Goal: Task Accomplishment & Management: Use online tool/utility

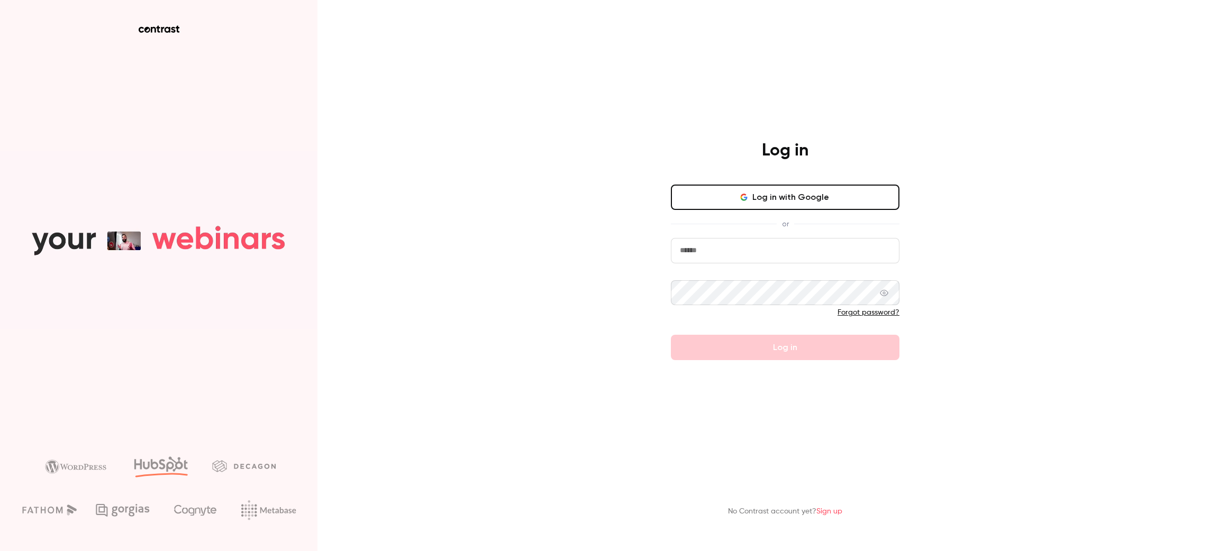
type input "**********"
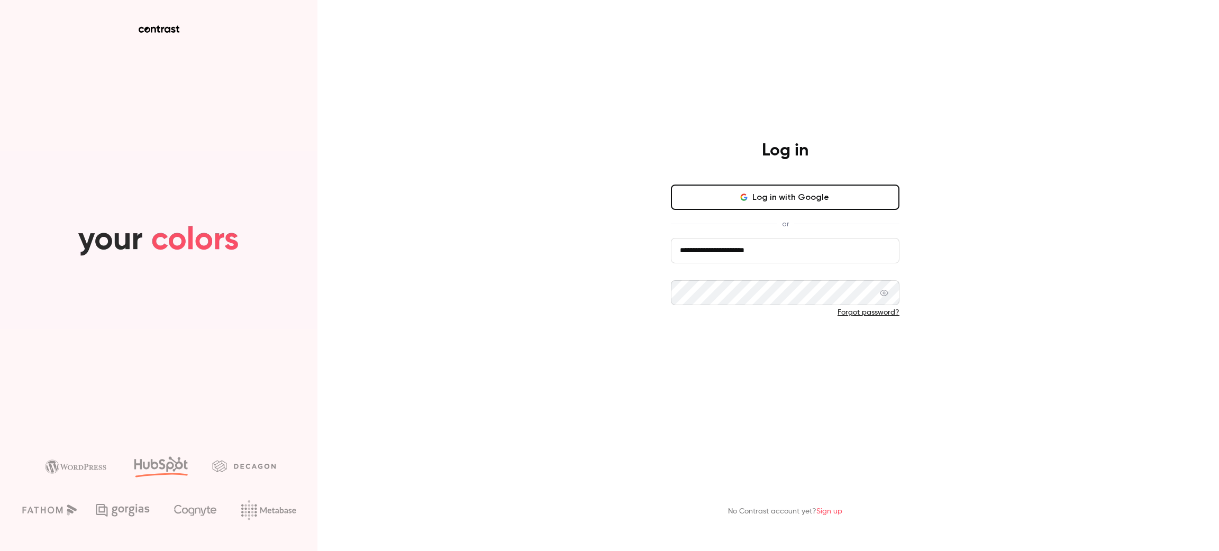
click at [671, 339] on button "Log in" at bounding box center [785, 347] width 229 height 25
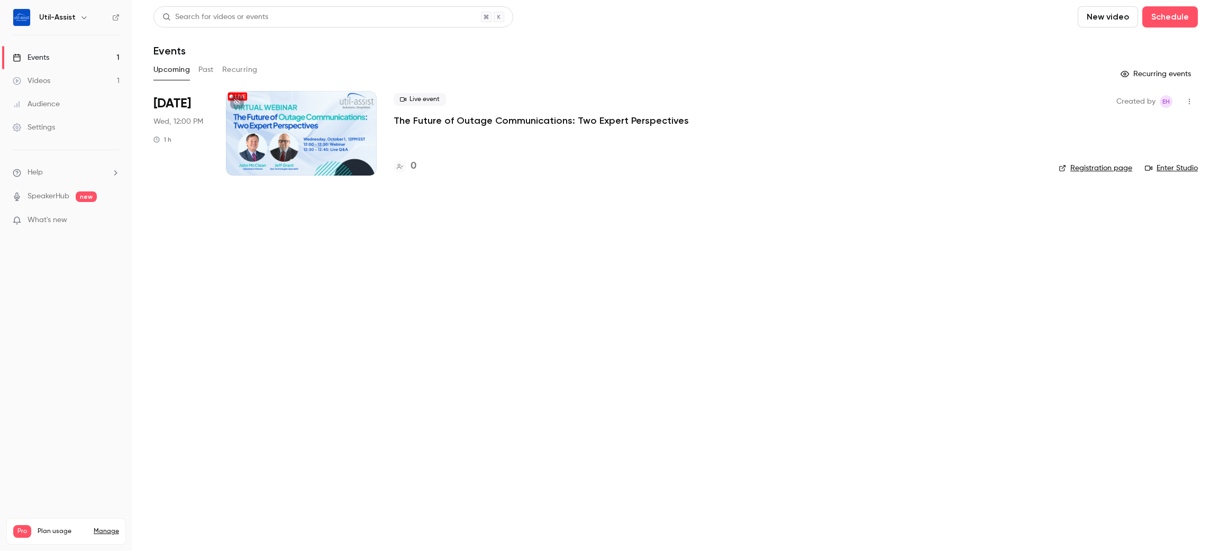
click at [1106, 165] on link "Registration page" at bounding box center [1095, 168] width 74 height 11
drag, startPoint x: 606, startPoint y: 62, endPoint x: 751, endPoint y: 48, distance: 145.6
click at [607, 61] on div "Upcoming Past Recurring" at bounding box center [675, 69] width 1044 height 17
click at [415, 167] on div "1" at bounding box center [718, 166] width 648 height 14
click at [411, 166] on h4 "1" at bounding box center [412, 166] width 4 height 14
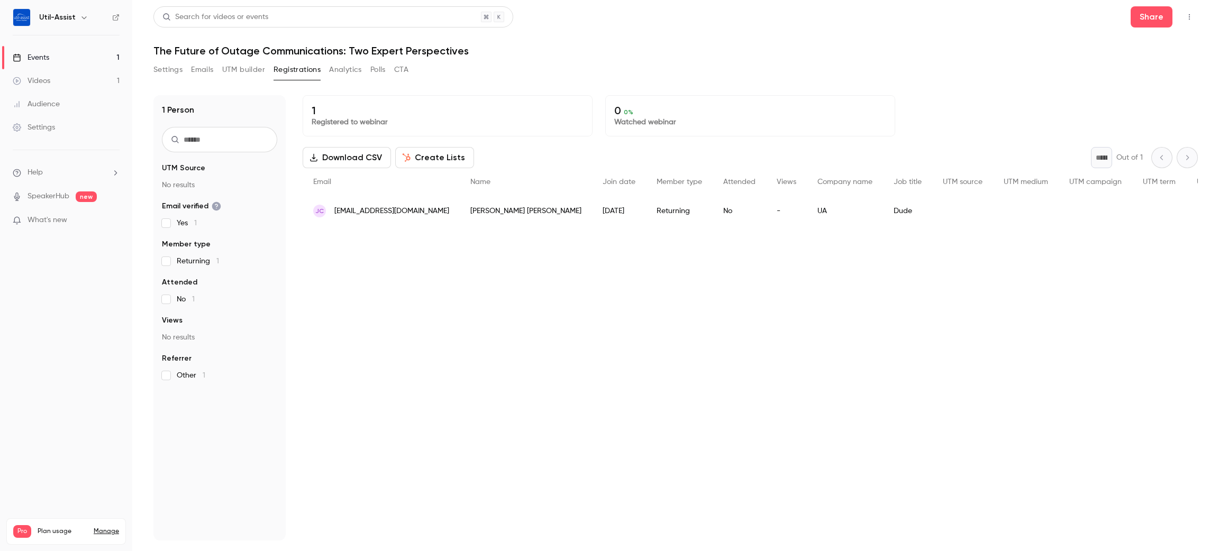
click at [363, 205] on div "[PERSON_NAME] [PERSON_NAME][EMAIL_ADDRESS][DOMAIN_NAME]" at bounding box center [381, 211] width 157 height 30
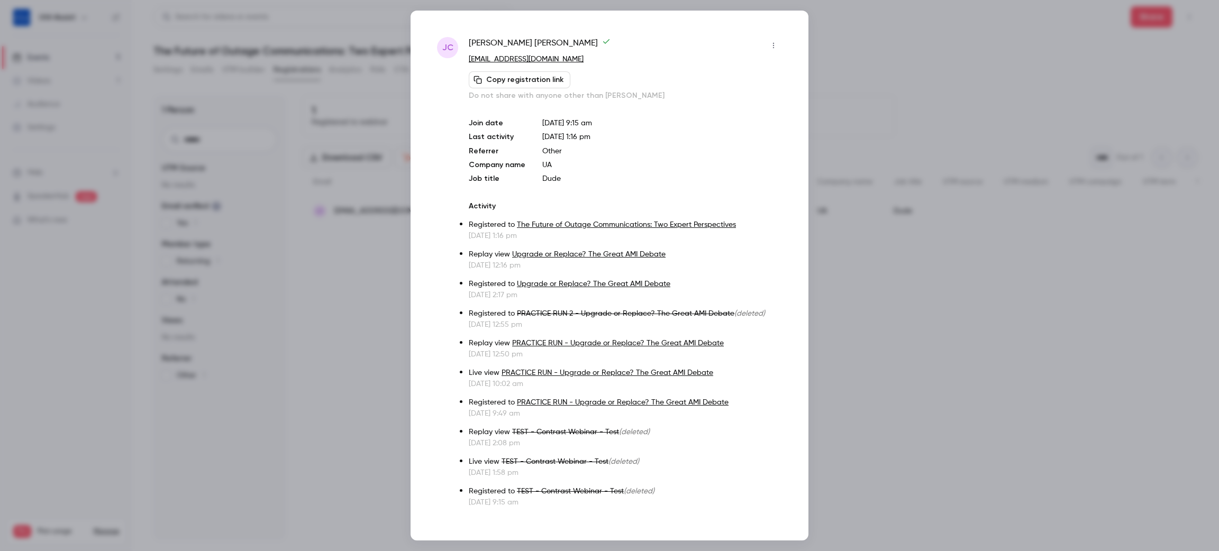
click at [769, 44] on icon "button" at bounding box center [773, 45] width 8 height 7
click at [748, 98] on div "Remove registration" at bounding box center [720, 100] width 80 height 11
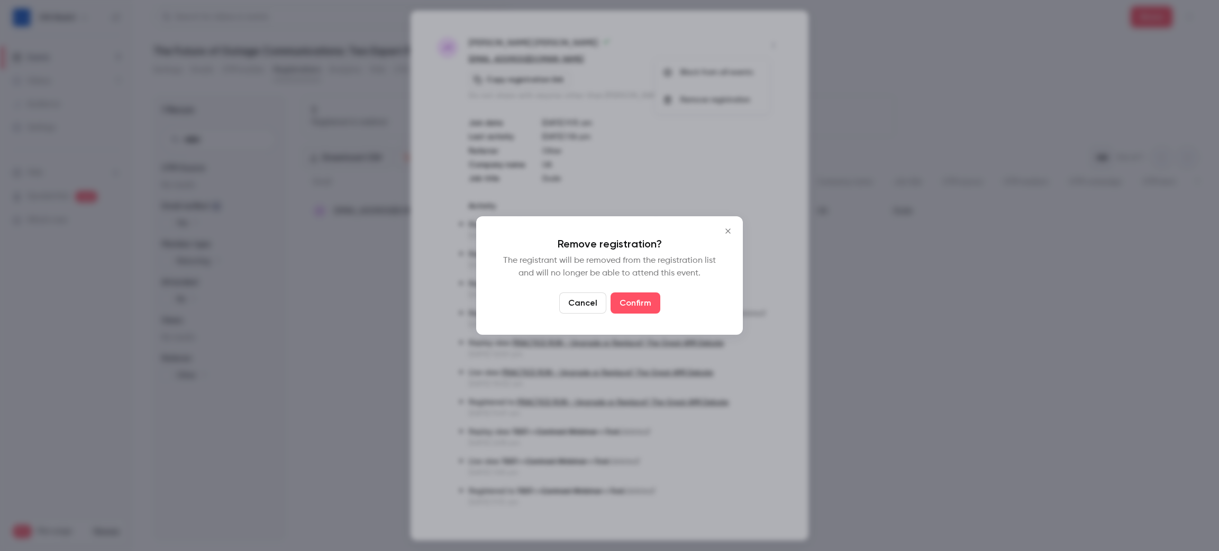
click at [861, 256] on div at bounding box center [609, 275] width 1219 height 551
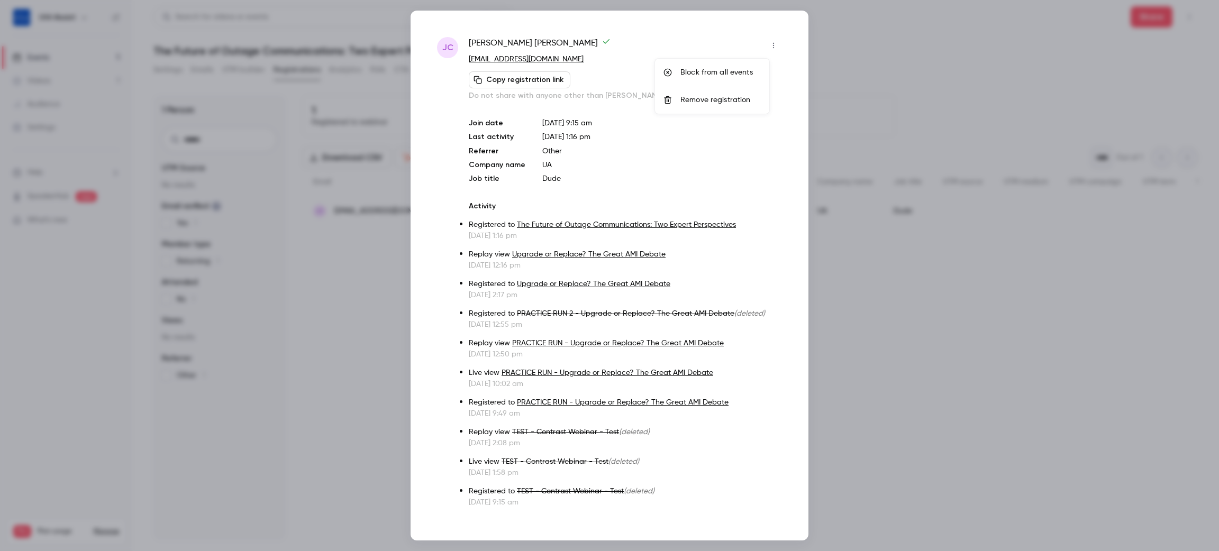
click at [867, 285] on div at bounding box center [609, 275] width 1219 height 551
click at [869, 332] on div at bounding box center [609, 275] width 1219 height 551
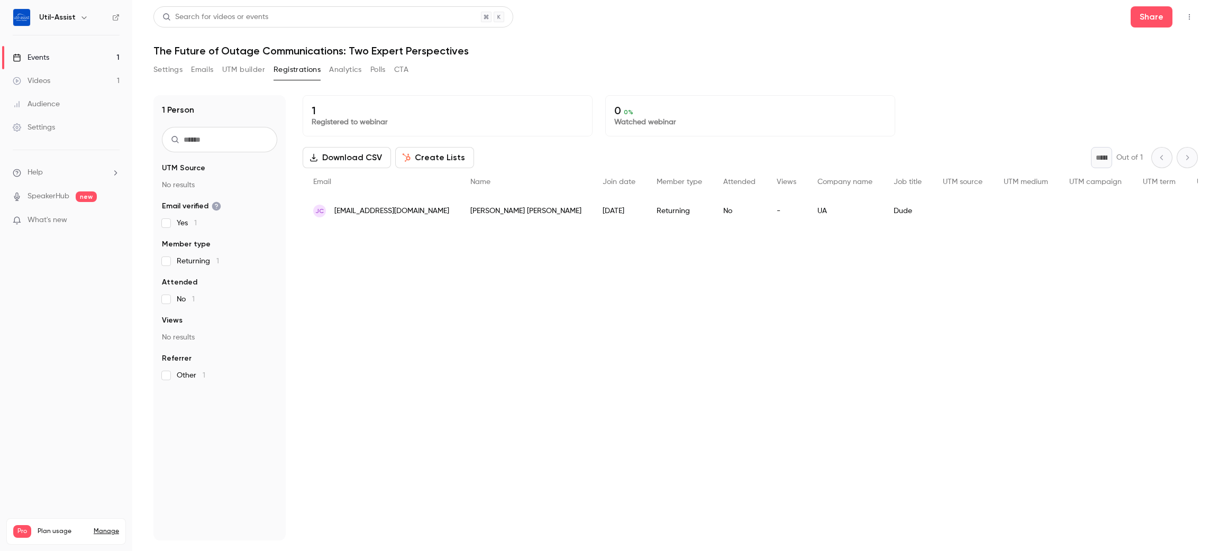
click at [932, 205] on div "People list" at bounding box center [962, 211] width 61 height 30
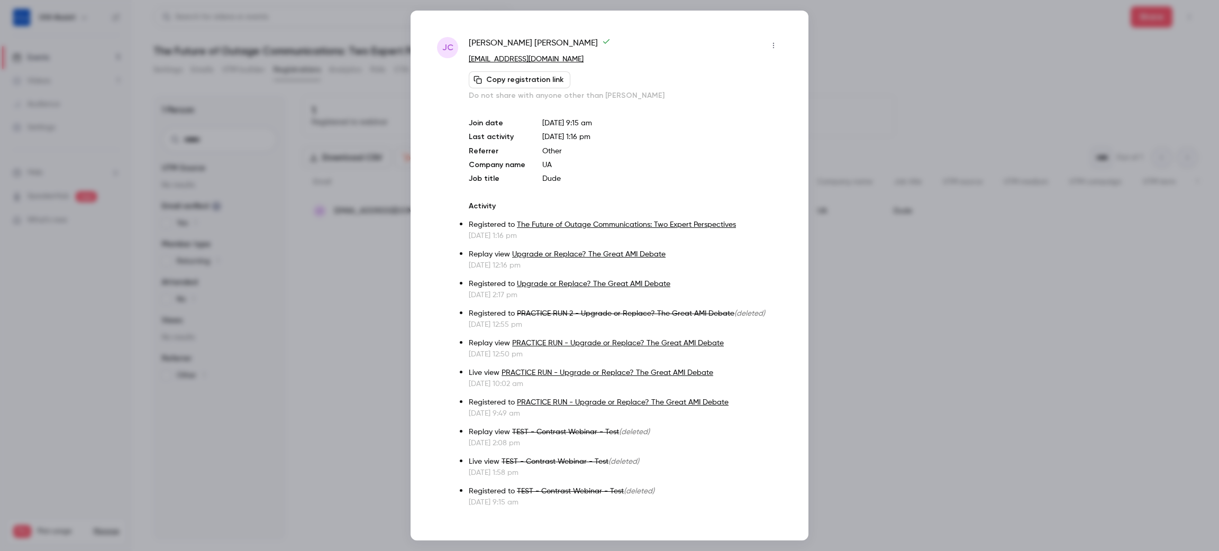
click at [773, 48] on icon "button" at bounding box center [773, 46] width 1 height 6
click at [755, 90] on li "Remove registration" at bounding box center [712, 100] width 114 height 28
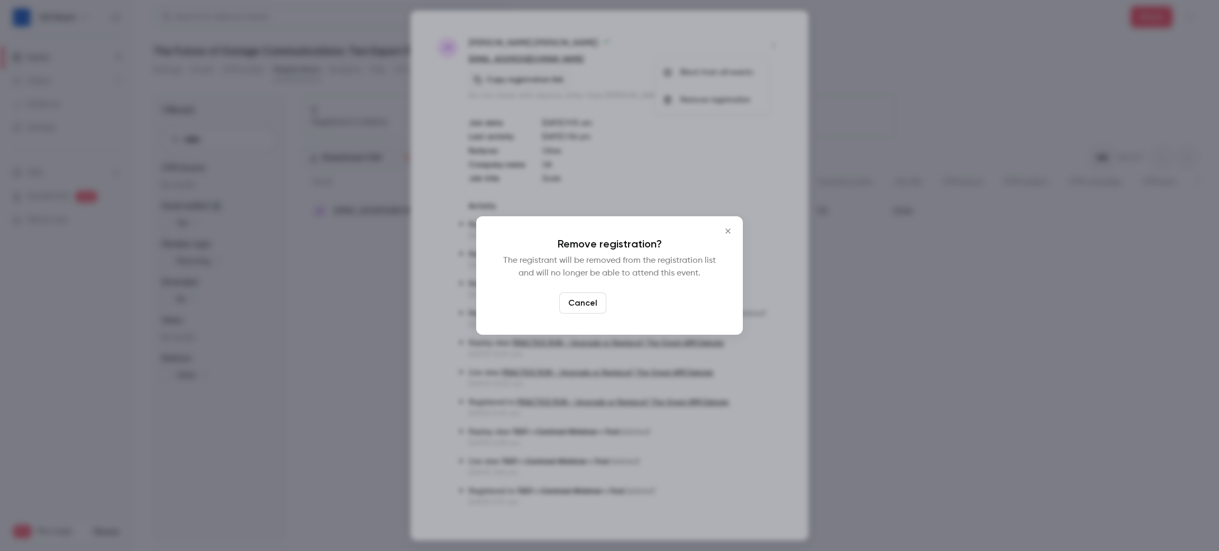
click at [637, 311] on button "Confirm" at bounding box center [635, 303] width 50 height 21
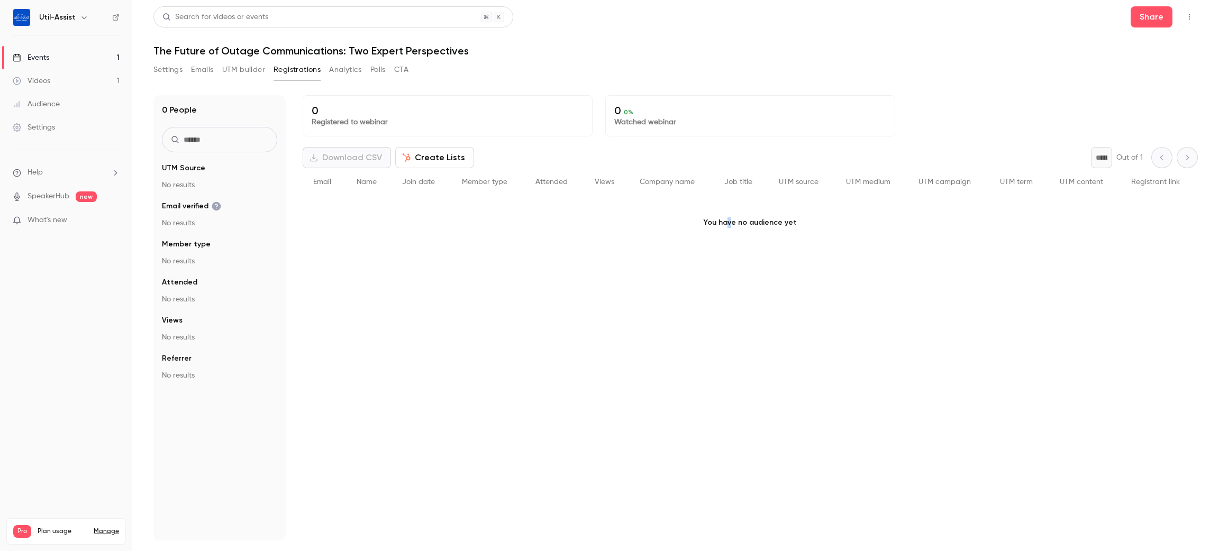
drag, startPoint x: 732, startPoint y: 276, endPoint x: 589, endPoint y: 252, distance: 144.9
click at [729, 276] on div "0 Registered to webinar 0 0 % Watched webinar Download CSV Create Lists * Out o…" at bounding box center [750, 317] width 895 height 445
click at [98, 527] on link "Manage" at bounding box center [106, 531] width 25 height 8
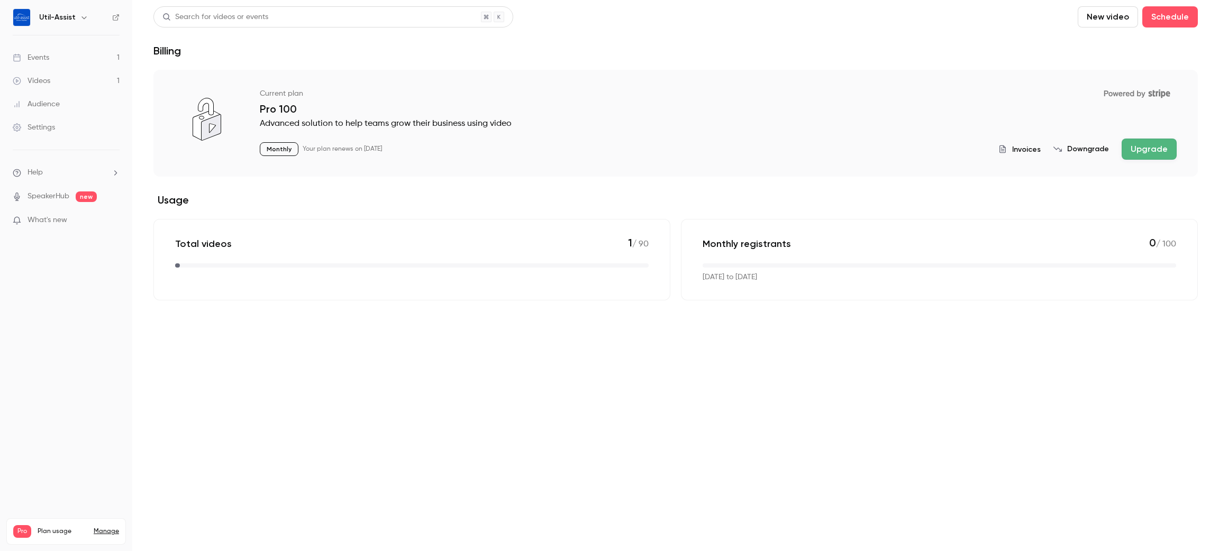
click at [390, 354] on main "Search for videos or events New video Schedule Billing Current plan Powered by …" at bounding box center [675, 275] width 1087 height 551
click at [71, 222] on p "What's new" at bounding box center [58, 220] width 90 height 11
drag, startPoint x: 957, startPoint y: 322, endPoint x: 930, endPoint y: 320, distance: 27.0
click at [957, 322] on div at bounding box center [609, 275] width 1219 height 551
click at [68, 62] on link "Events 1" at bounding box center [66, 57] width 132 height 23
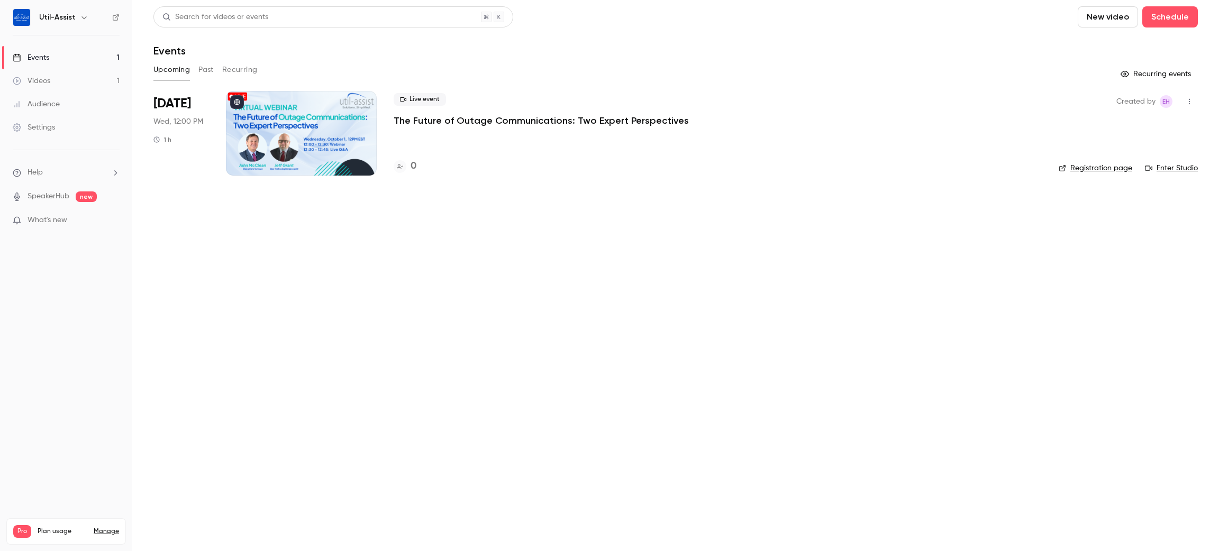
click at [37, 87] on link "Videos 1" at bounding box center [66, 80] width 132 height 23
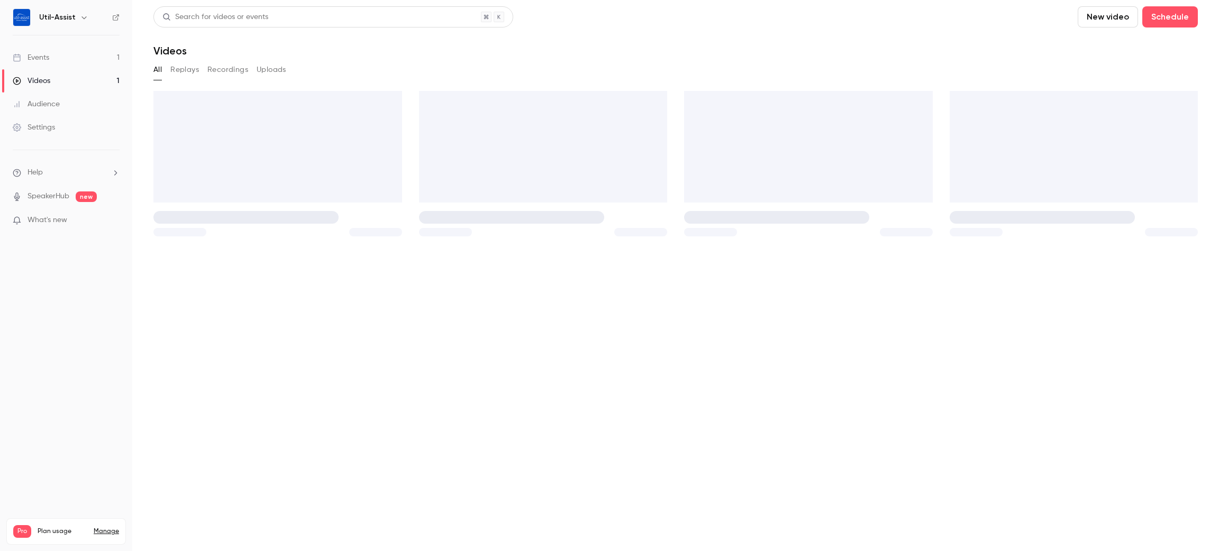
click at [41, 57] on div "Events" at bounding box center [31, 57] width 36 height 11
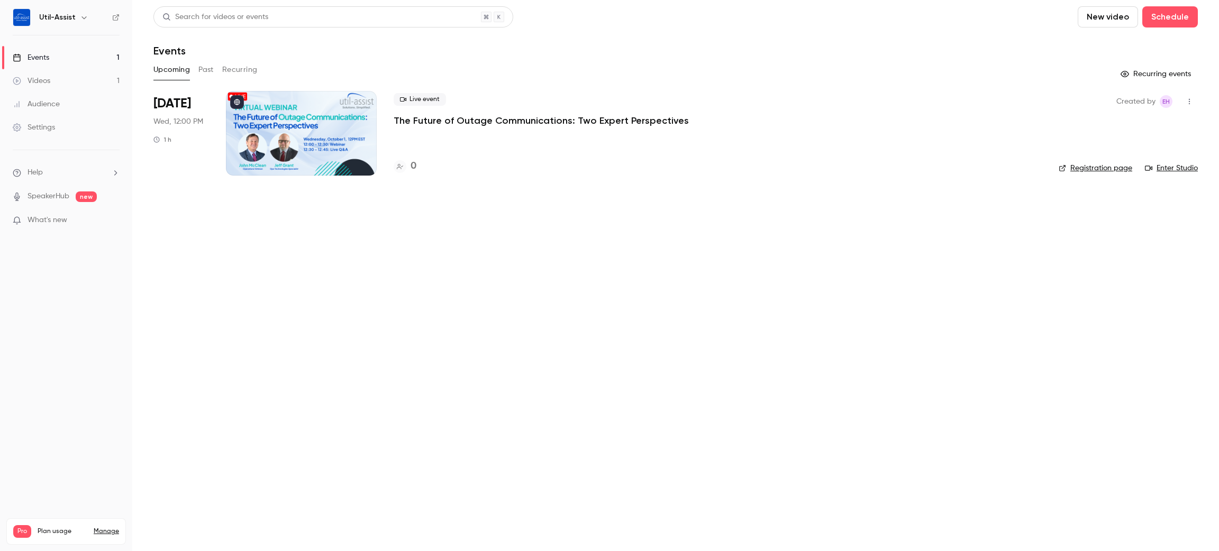
click at [410, 117] on p "The Future of Outage Communications: Two Expert Perspectives" at bounding box center [541, 120] width 295 height 13
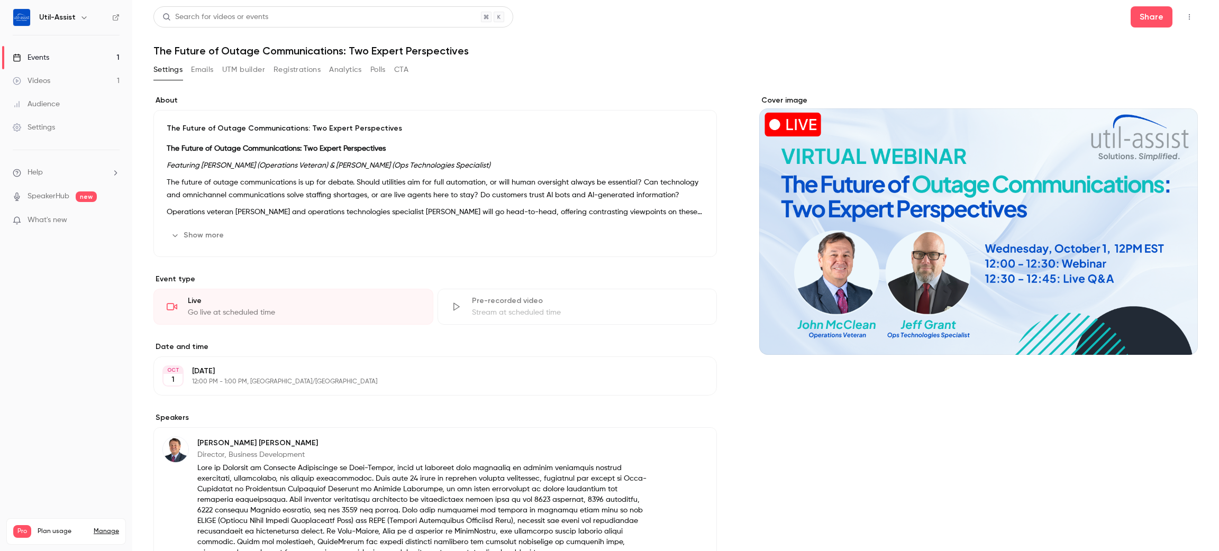
click at [261, 68] on button "UTM builder" at bounding box center [243, 69] width 43 height 17
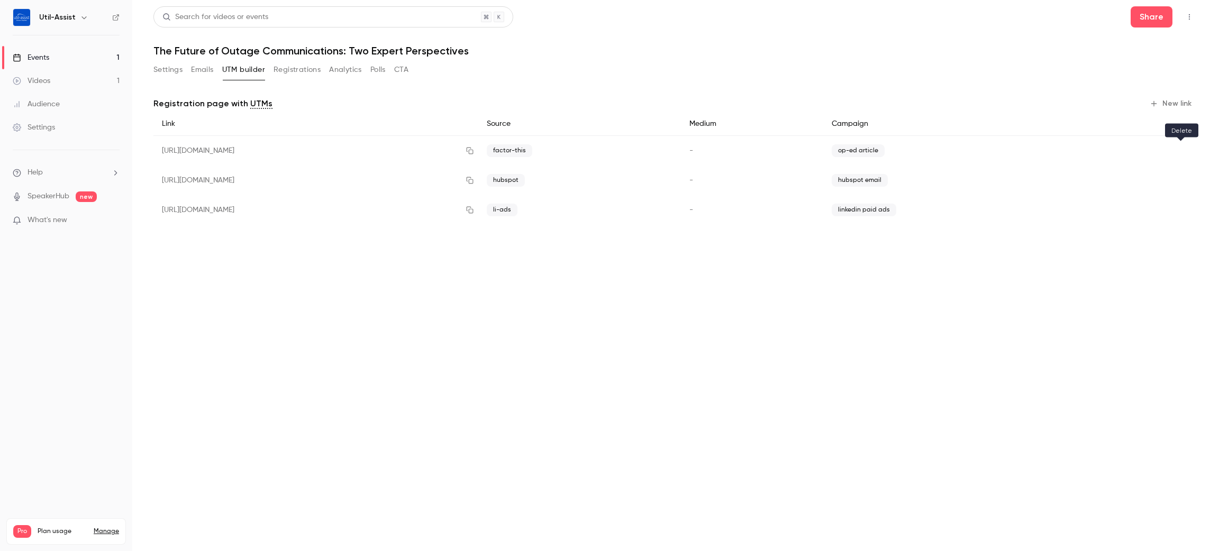
click at [1186, 151] on button "button" at bounding box center [1180, 150] width 17 height 17
click at [1180, 106] on button "New link" at bounding box center [1171, 103] width 52 height 17
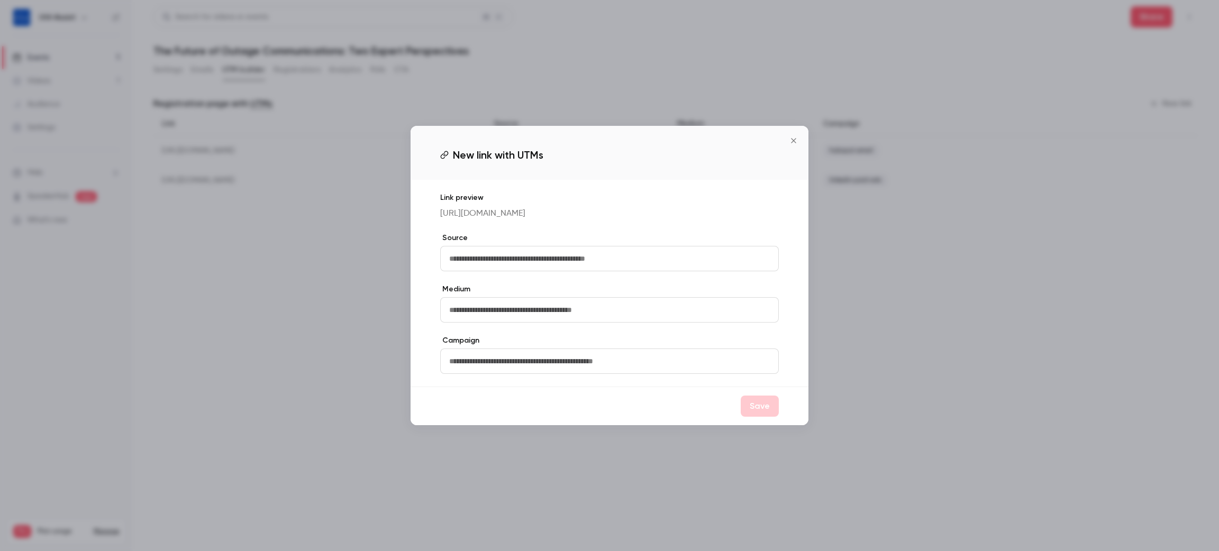
click at [556, 264] on input "text" at bounding box center [609, 258] width 339 height 25
type input "*"
type input "*******"
click at [553, 363] on input "text" at bounding box center [609, 361] width 339 height 25
type input "**********"
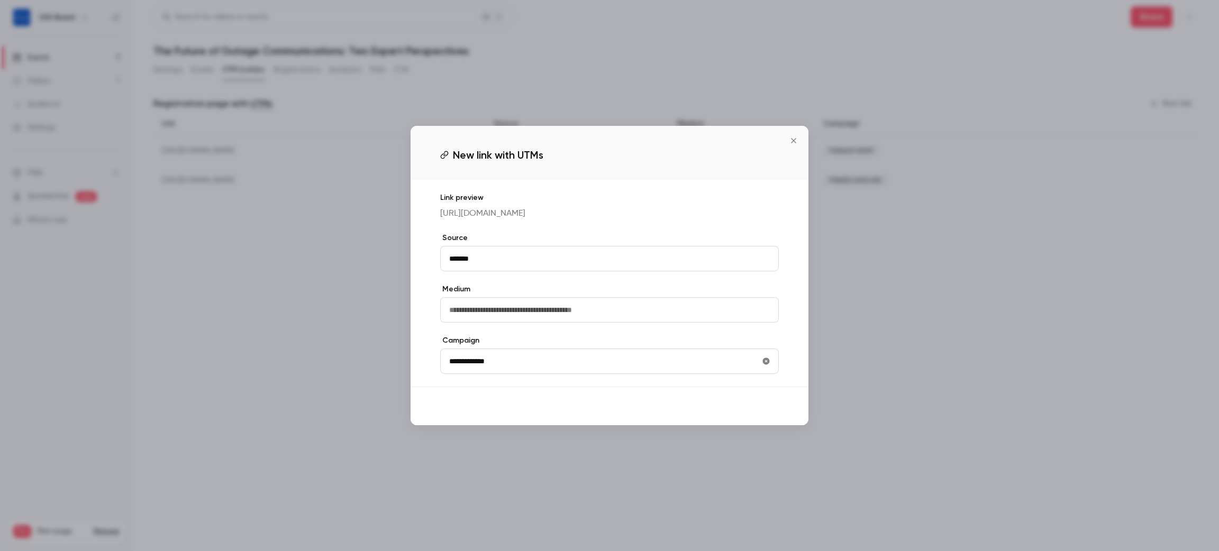
click at [769, 410] on button "Save" at bounding box center [760, 406] width 38 height 21
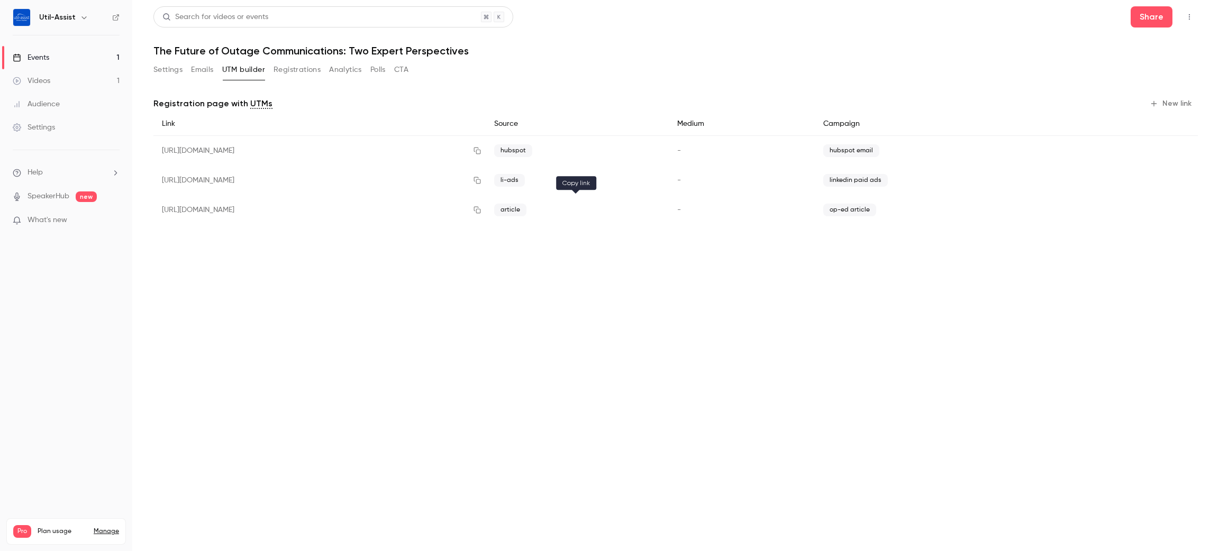
click at [486, 216] on button "button" at bounding box center [477, 210] width 17 height 17
click at [738, 310] on main "Search for videos or events Share The Future of Outage Communications: Two Expe…" at bounding box center [675, 275] width 1087 height 551
click at [1175, 211] on button "button" at bounding box center [1180, 210] width 17 height 17
click at [1176, 104] on button "New link" at bounding box center [1171, 103] width 52 height 17
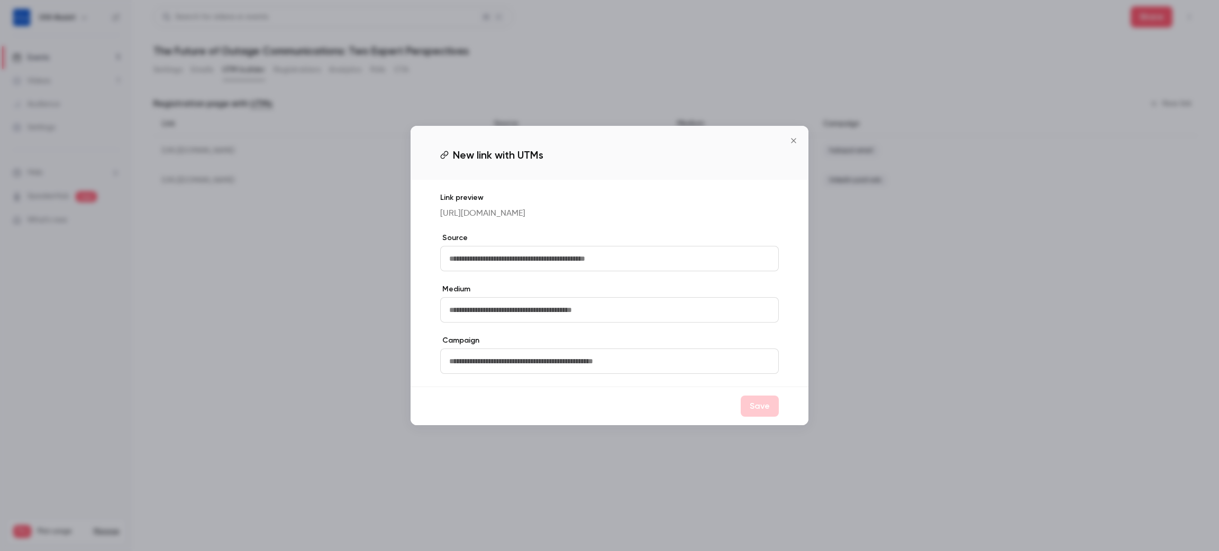
click at [536, 261] on input "text" at bounding box center [609, 258] width 339 height 25
type input "*******"
click at [768, 417] on button "Save" at bounding box center [760, 406] width 38 height 21
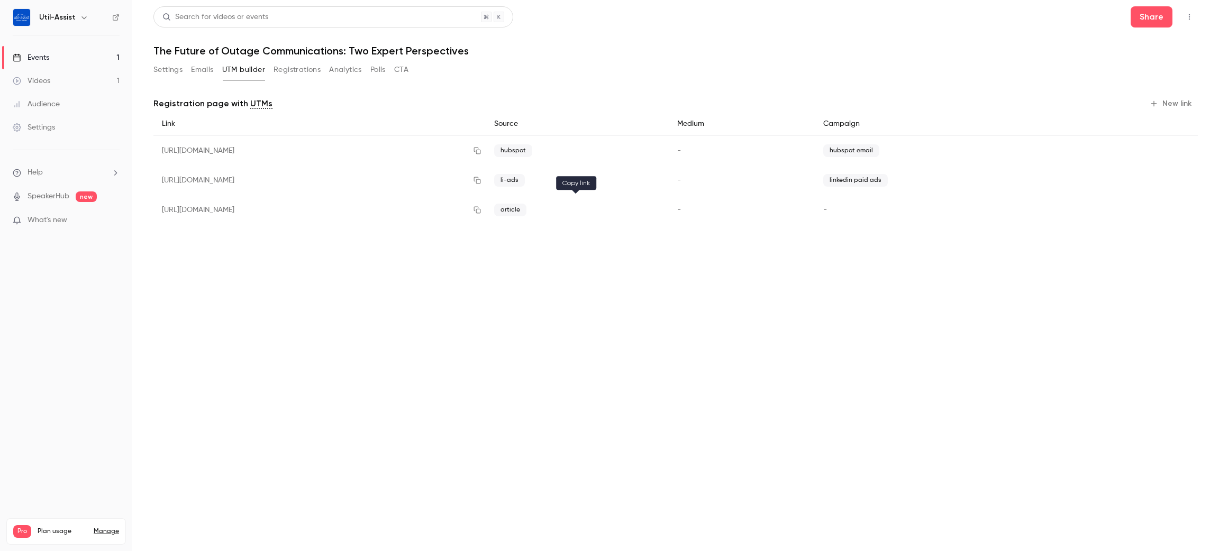
click at [481, 211] on icon "button" at bounding box center [477, 210] width 7 height 7
click at [607, 282] on main "Search for videos or events Share The Future of Outage Communications: Two Expe…" at bounding box center [675, 275] width 1087 height 551
click at [1179, 214] on icon "button" at bounding box center [1180, 209] width 7 height 7
click at [1185, 103] on button "New link" at bounding box center [1171, 103] width 52 height 17
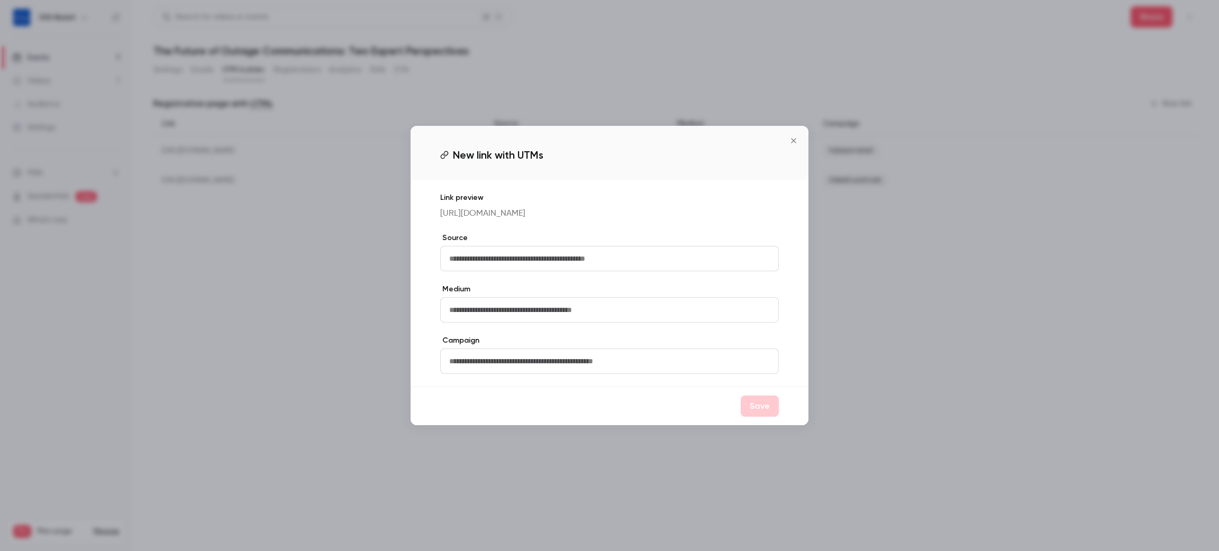
click at [624, 271] on input "text" at bounding box center [609, 258] width 339 height 25
type input "**********"
click at [747, 412] on button "Save" at bounding box center [760, 406] width 38 height 21
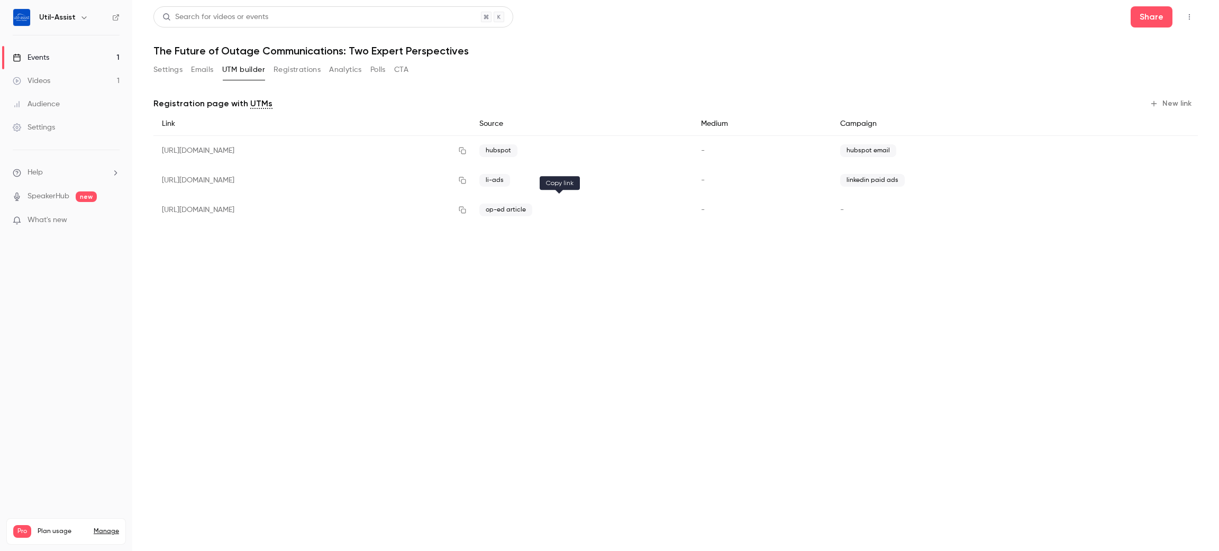
click at [471, 206] on button "button" at bounding box center [462, 210] width 17 height 17
click at [726, 364] on main "Search for videos or events Share The Future of Outage Communications: Two Expe…" at bounding box center [675, 275] width 1087 height 551
drag, startPoint x: 291, startPoint y: 69, endPoint x: 297, endPoint y: 77, distance: 10.3
click at [293, 70] on button "Registrations" at bounding box center [296, 69] width 47 height 17
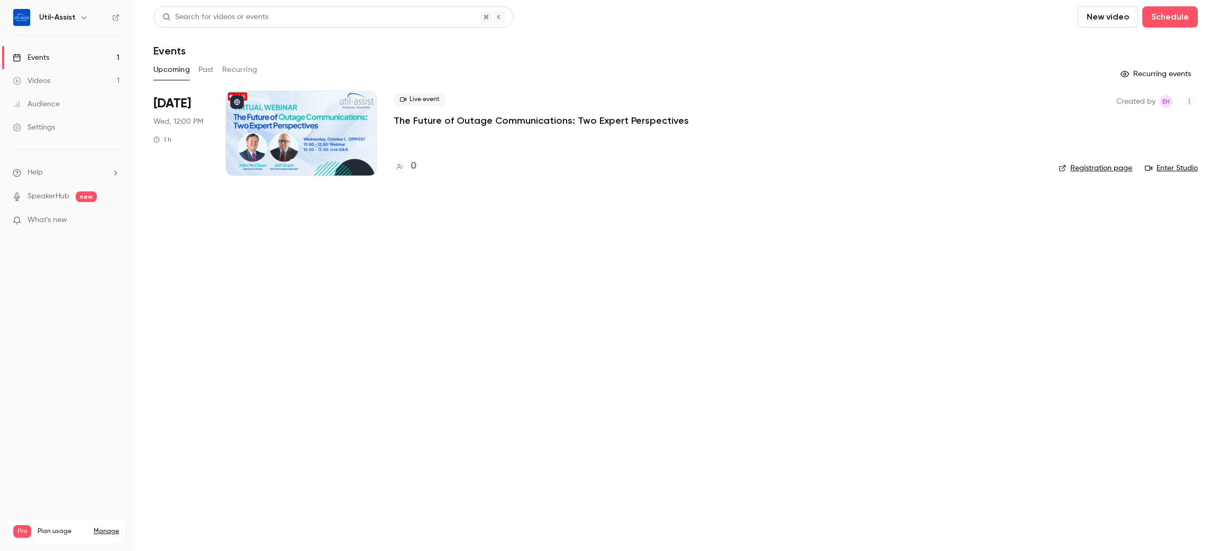
click at [1110, 166] on link "Registration page" at bounding box center [1095, 168] width 74 height 11
click at [62, 106] on link "Audience" at bounding box center [66, 104] width 132 height 23
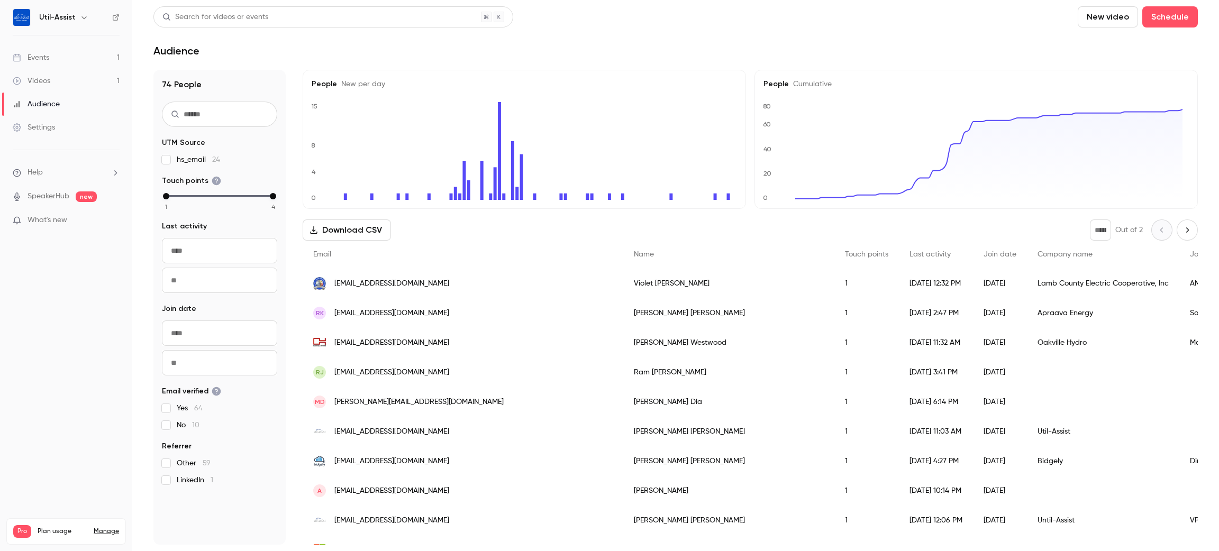
click at [42, 79] on div "Videos" at bounding box center [32, 81] width 38 height 11
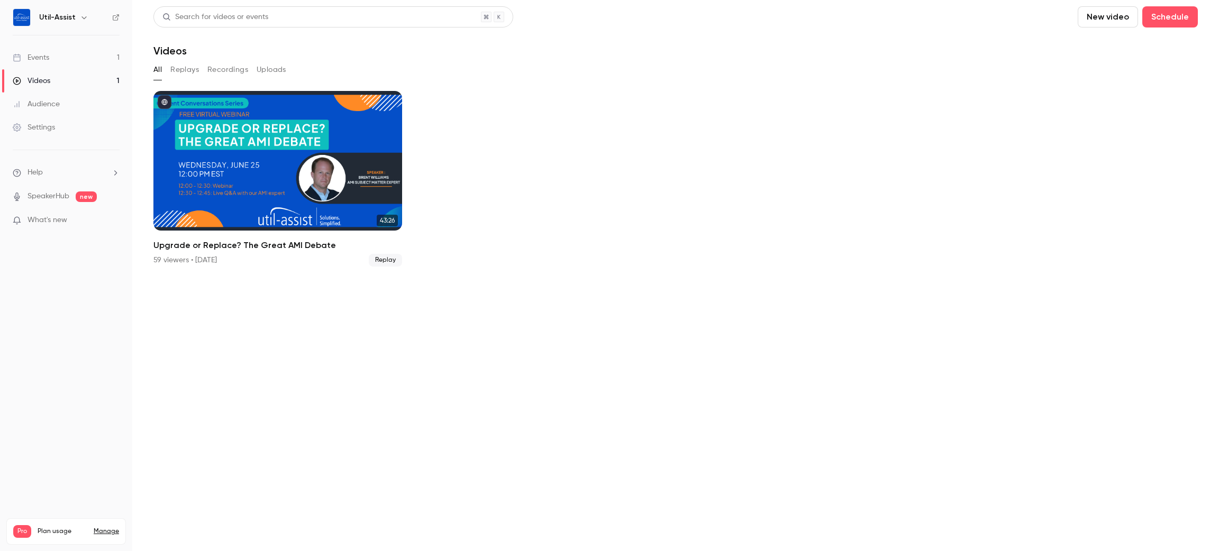
click at [45, 63] on link "Events 1" at bounding box center [66, 57] width 132 height 23
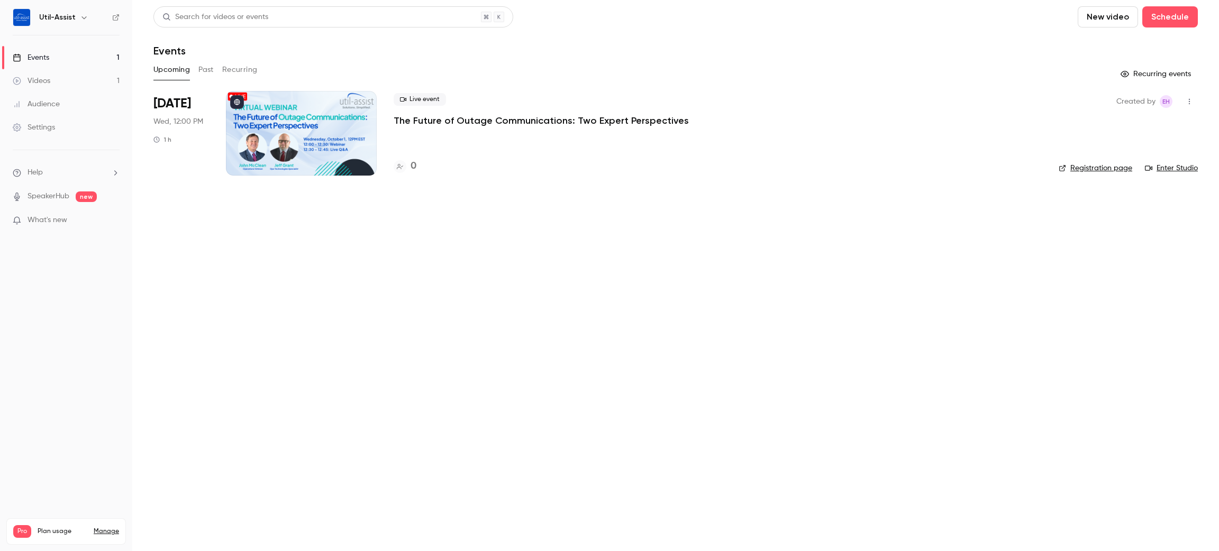
click at [553, 119] on p "The Future of Outage Communications: Two Expert Perspectives" at bounding box center [541, 120] width 295 height 13
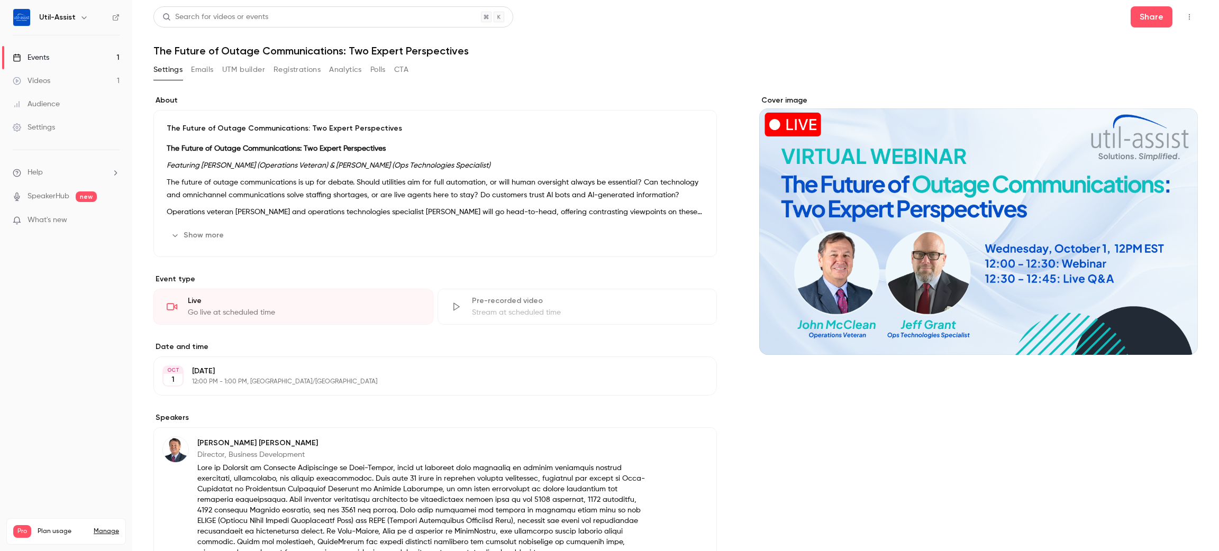
click at [243, 71] on button "UTM builder" at bounding box center [243, 69] width 43 height 17
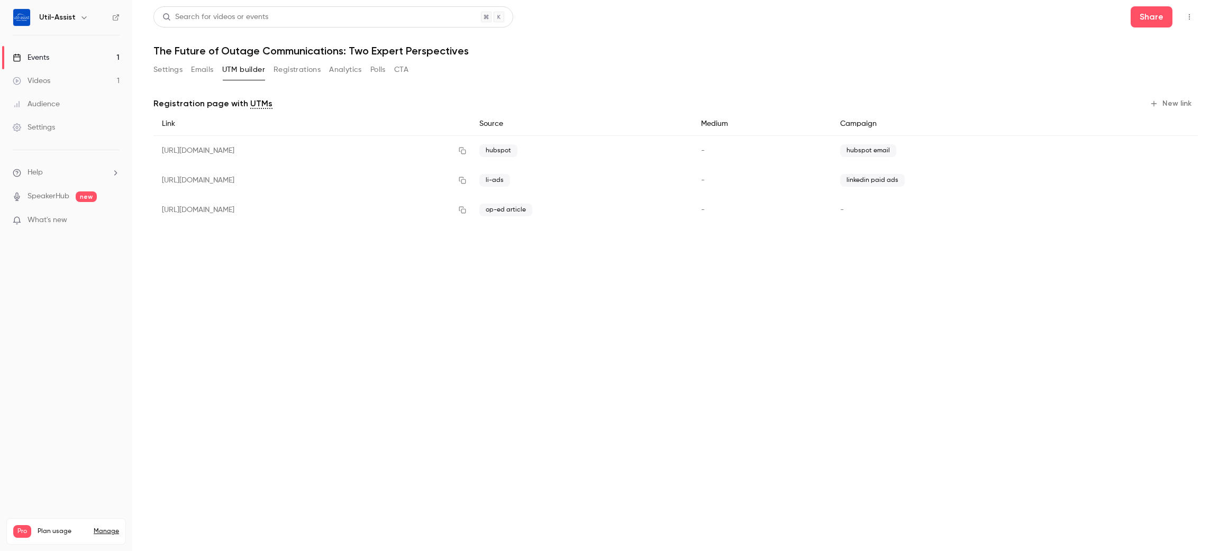
click at [693, 295] on main "Search for videos or events Share The Future of Outage Communications: Two Expe…" at bounding box center [675, 275] width 1087 height 551
click at [648, 323] on main "Search for videos or events Share The Future of Outage Communications: Two Expe…" at bounding box center [675, 275] width 1087 height 551
click at [1180, 177] on icon "button" at bounding box center [1180, 180] width 6 height 7
click at [536, 294] on main "Search for videos or events Share The Future of Outage Communications: Two Expe…" at bounding box center [675, 275] width 1087 height 551
click at [1182, 152] on icon "button" at bounding box center [1180, 150] width 7 height 7
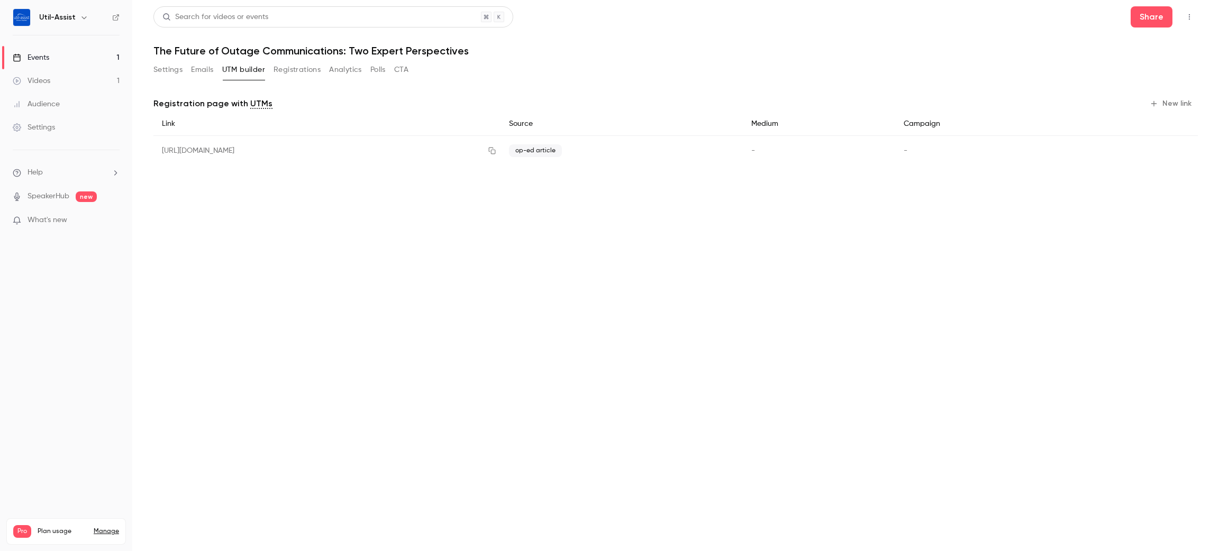
click at [1175, 103] on button "New link" at bounding box center [1171, 103] width 52 height 17
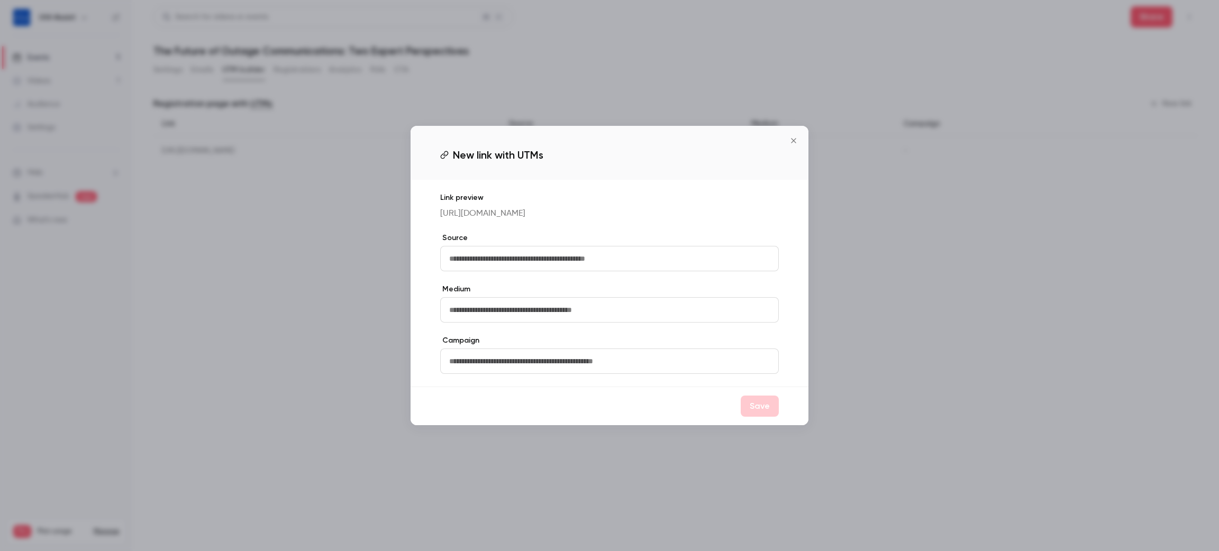
click at [541, 269] on input "text" at bounding box center [609, 258] width 339 height 25
type input "*******"
click at [761, 409] on button "Save" at bounding box center [760, 406] width 38 height 21
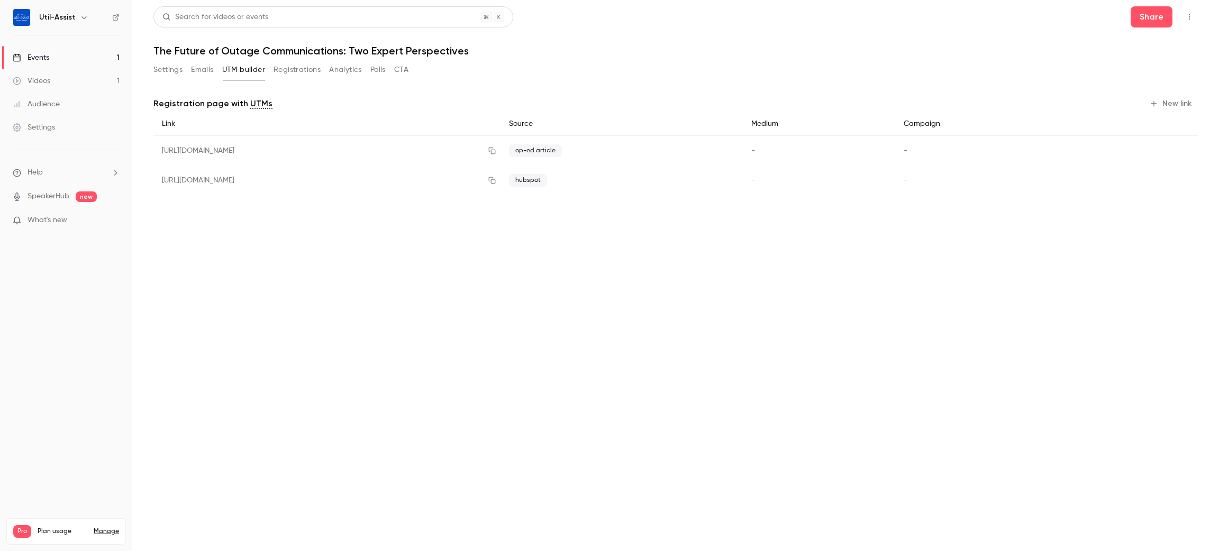
click at [1184, 98] on button "New link" at bounding box center [1171, 103] width 52 height 17
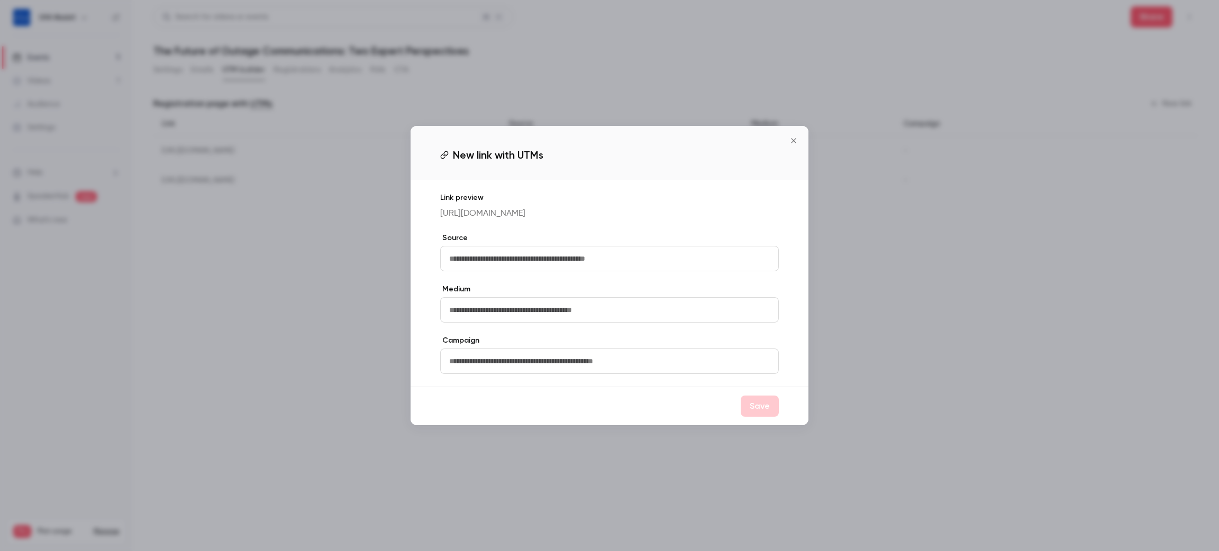
click at [541, 265] on input "text" at bounding box center [609, 258] width 339 height 25
type input "**********"
click at [754, 417] on button "Save" at bounding box center [760, 406] width 38 height 21
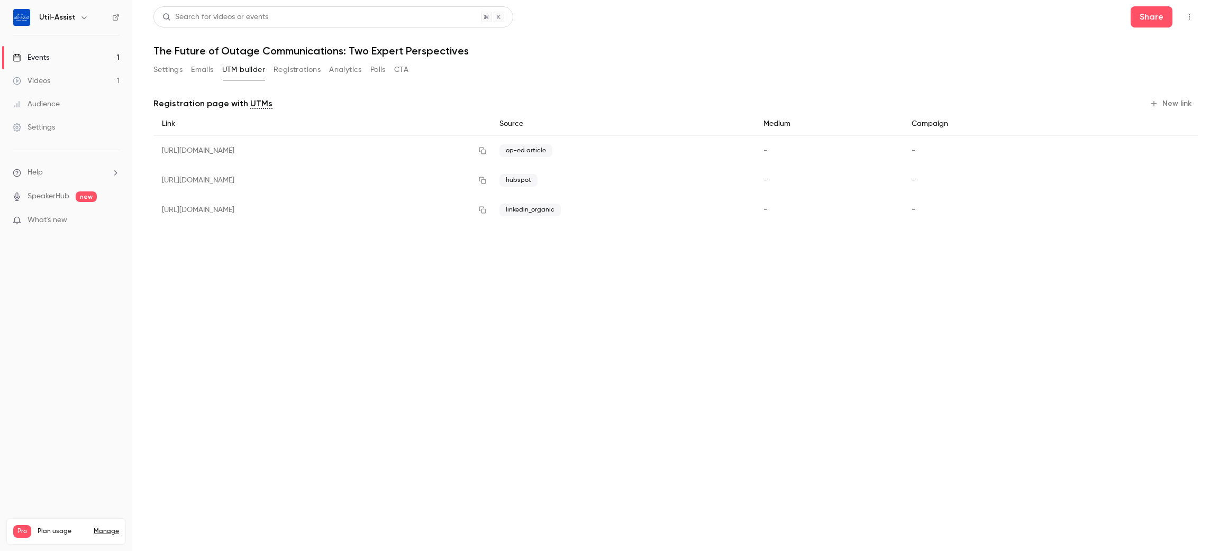
click at [1169, 100] on button "New link" at bounding box center [1171, 103] width 52 height 17
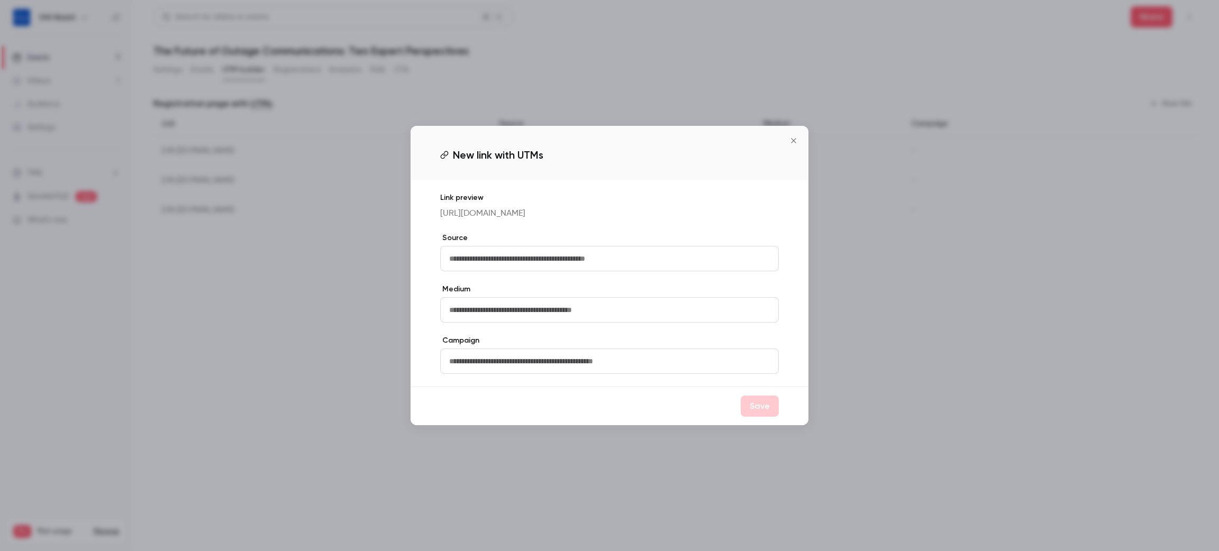
click at [601, 263] on input "text" at bounding box center [609, 258] width 339 height 25
type input "**********"
click at [753, 414] on button "Save" at bounding box center [760, 406] width 38 height 21
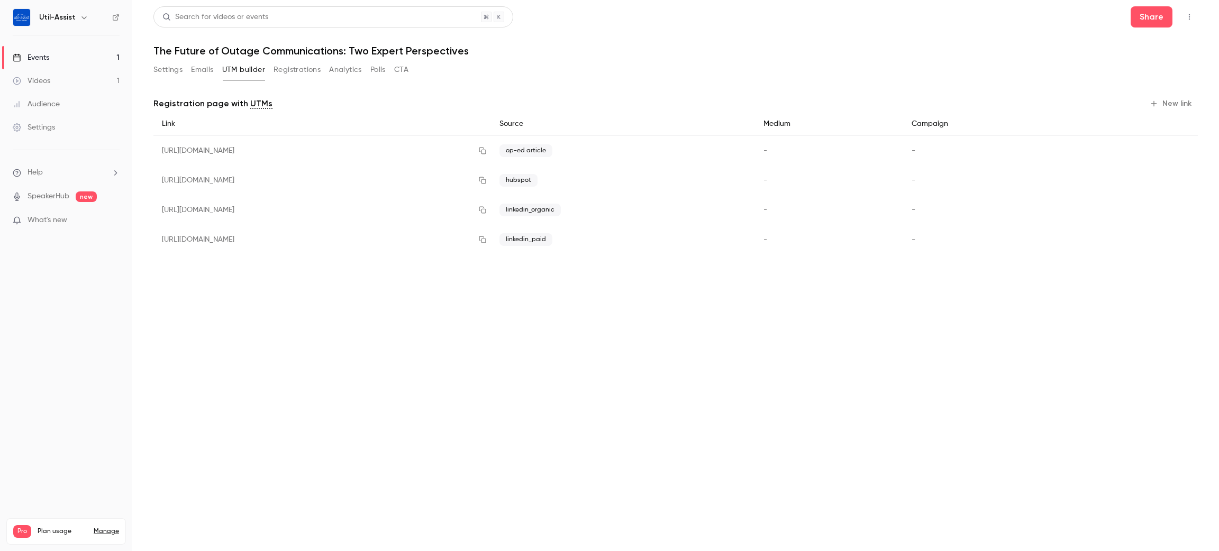
click at [553, 384] on main "Search for videos or events Share The Future of Outage Communications: Two Expe…" at bounding box center [675, 275] width 1087 height 551
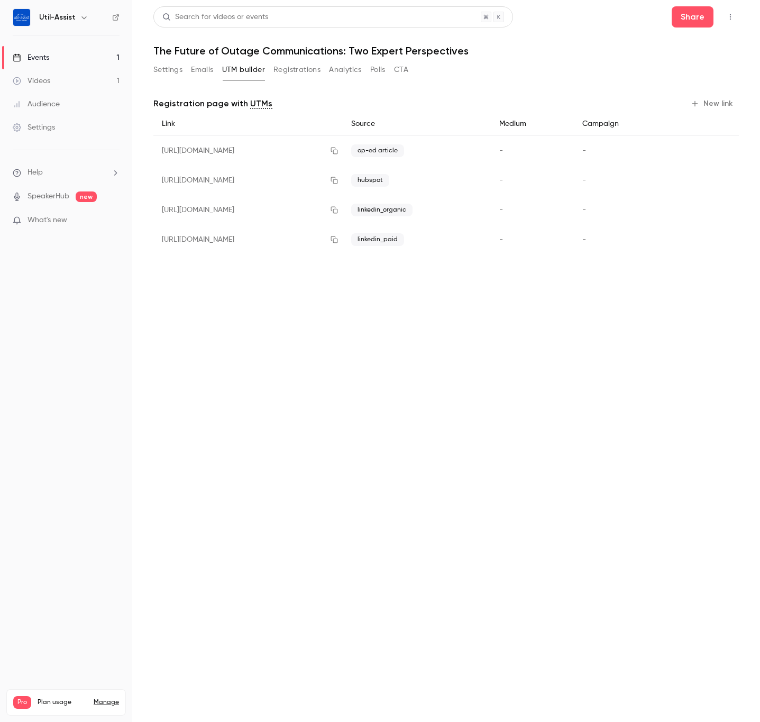
click at [553, 465] on main "Search for videos or events Share The Future of Outage Communications: Two Expe…" at bounding box center [446, 361] width 628 height 722
click at [339, 208] on icon "button" at bounding box center [334, 209] width 8 height 7
click at [339, 242] on icon "button" at bounding box center [334, 239] width 8 height 7
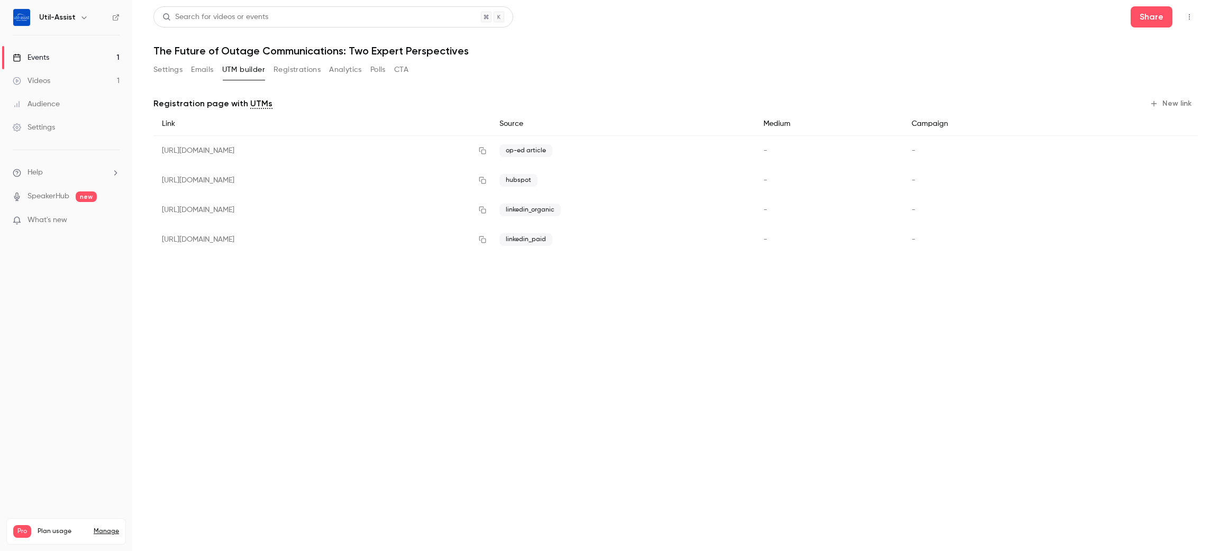
click at [684, 53] on h1 "The Future of Outage Communications: Two Expert Perspectives" at bounding box center [675, 50] width 1044 height 13
